Goal: Information Seeking & Learning: Obtain resource

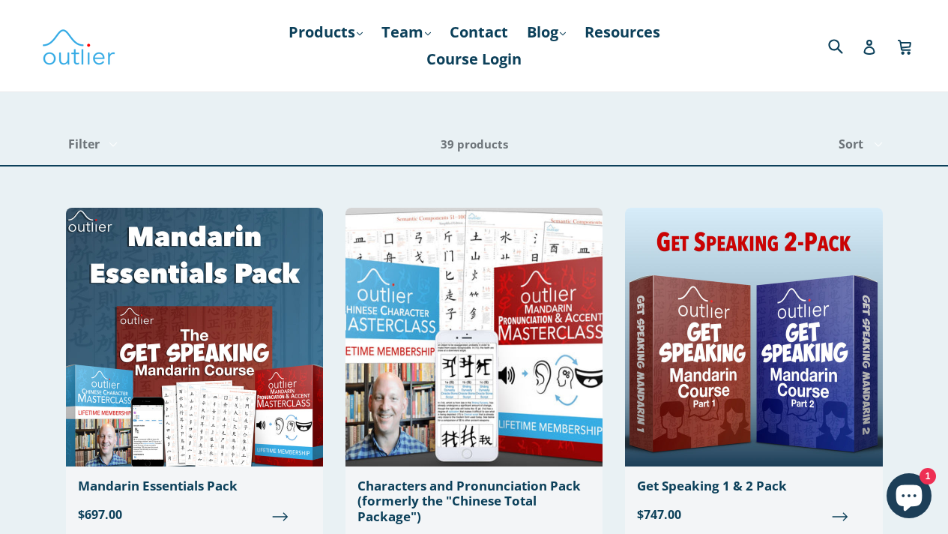
drag, startPoint x: 955, startPoint y: 49, endPoint x: 955, endPoint y: -9, distance: 57.7
click at [603, 43] on link "Resources" at bounding box center [622, 32] width 91 height 27
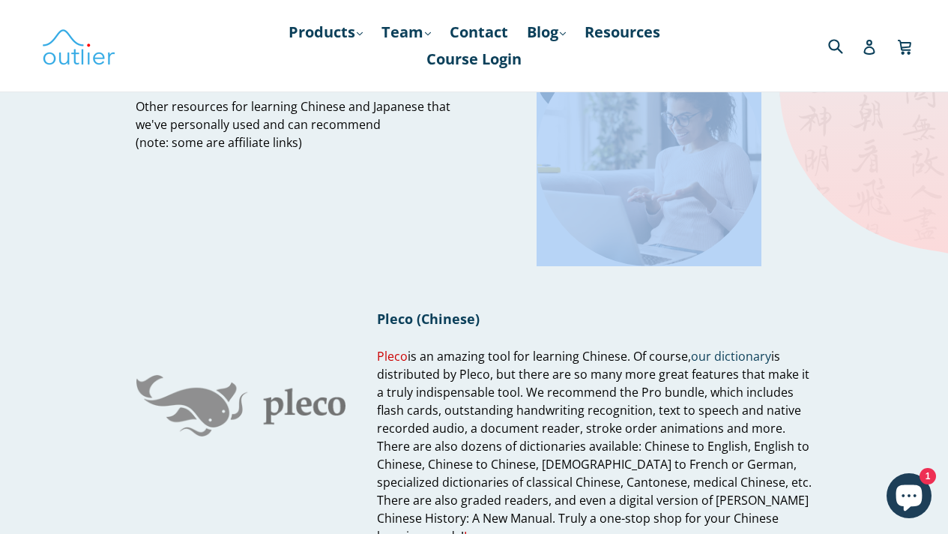
scroll to position [64, 0]
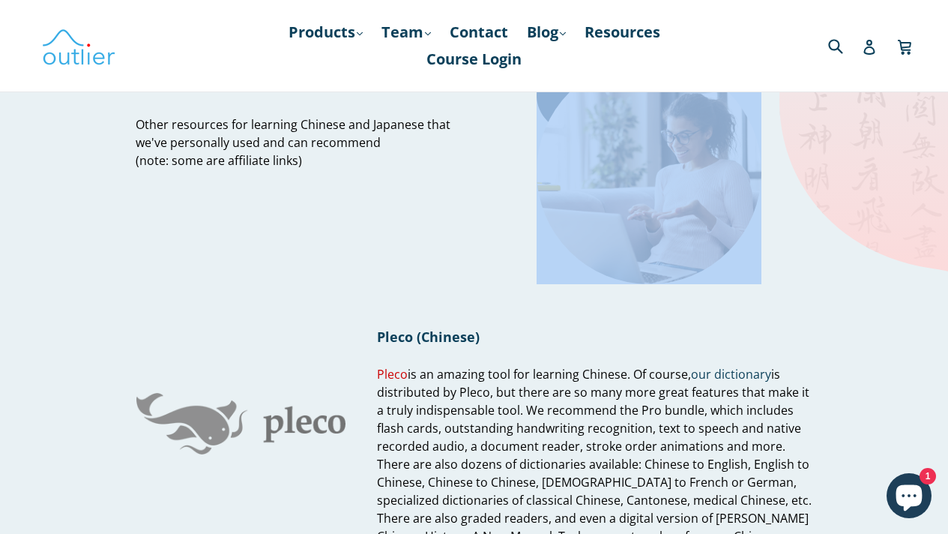
drag, startPoint x: 958, startPoint y: 60, endPoint x: 957, endPoint y: 71, distance: 11.3
